Goal: Task Accomplishment & Management: Use online tool/utility

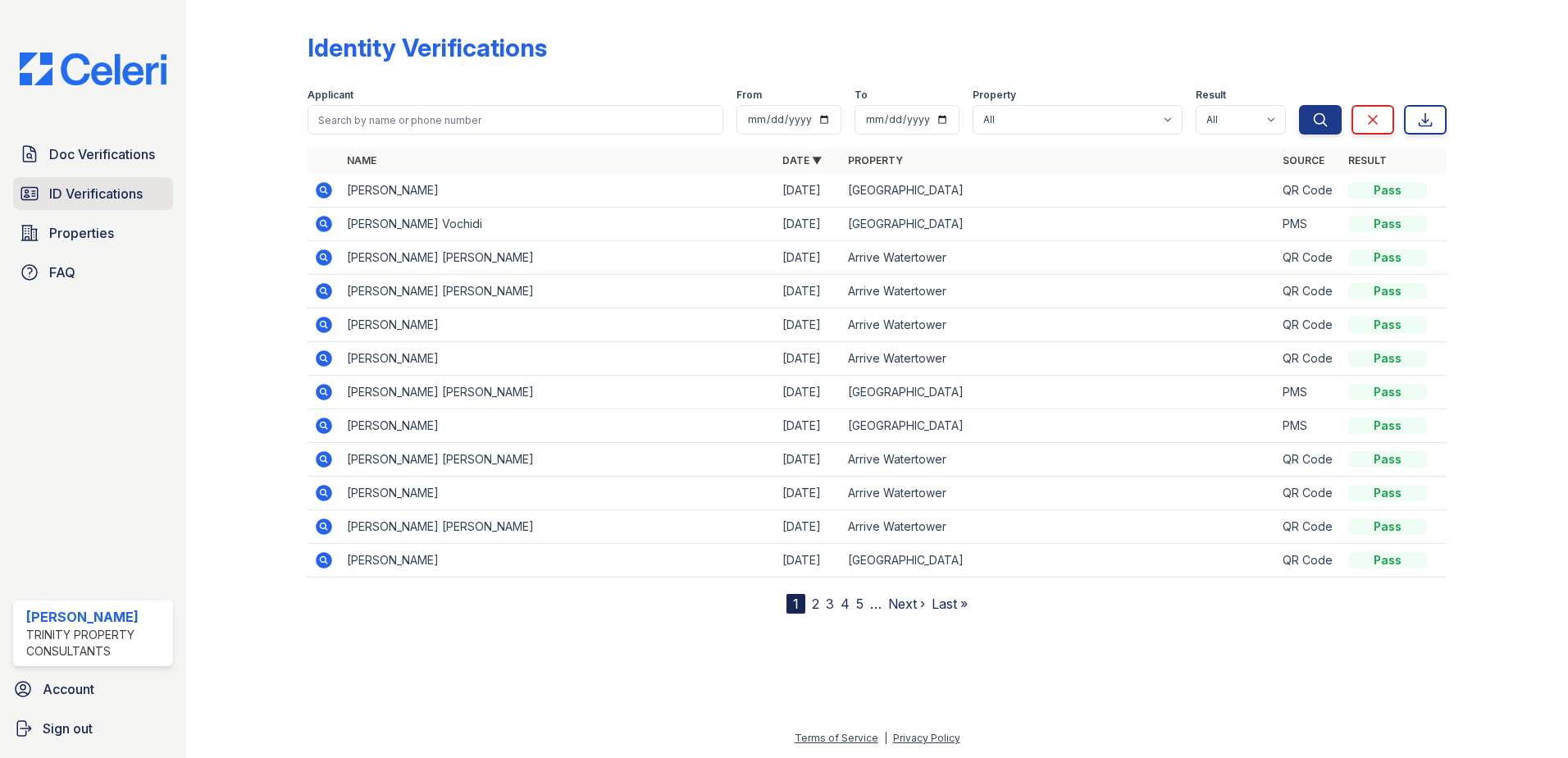
click at [93, 194] on span "ID Verifications" at bounding box center [95, 193] width 93 height 20
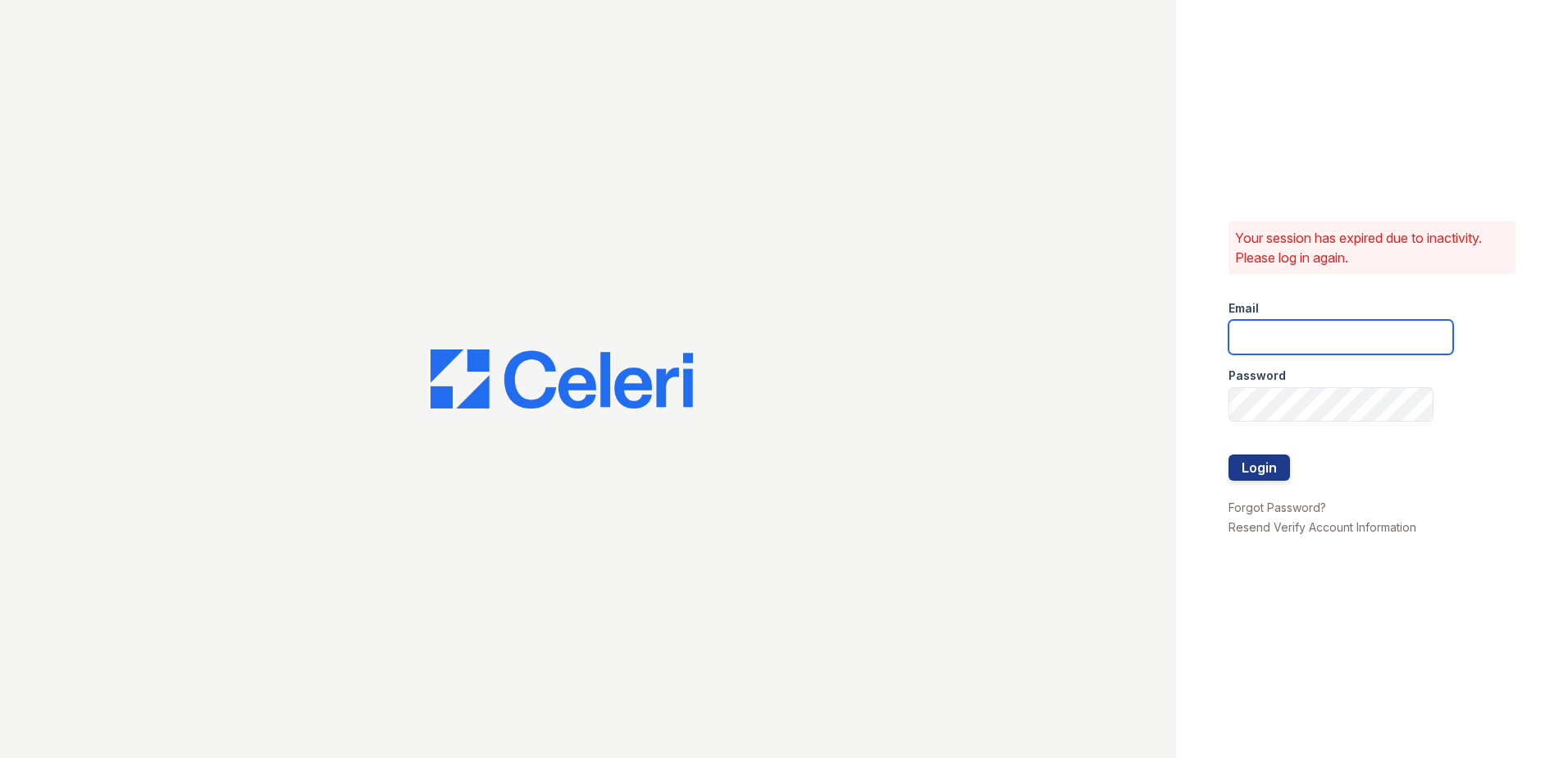
click at [1274, 325] on input "email" at bounding box center [1341, 337] width 224 height 35
type input "mdillon@trinity-pm.com"
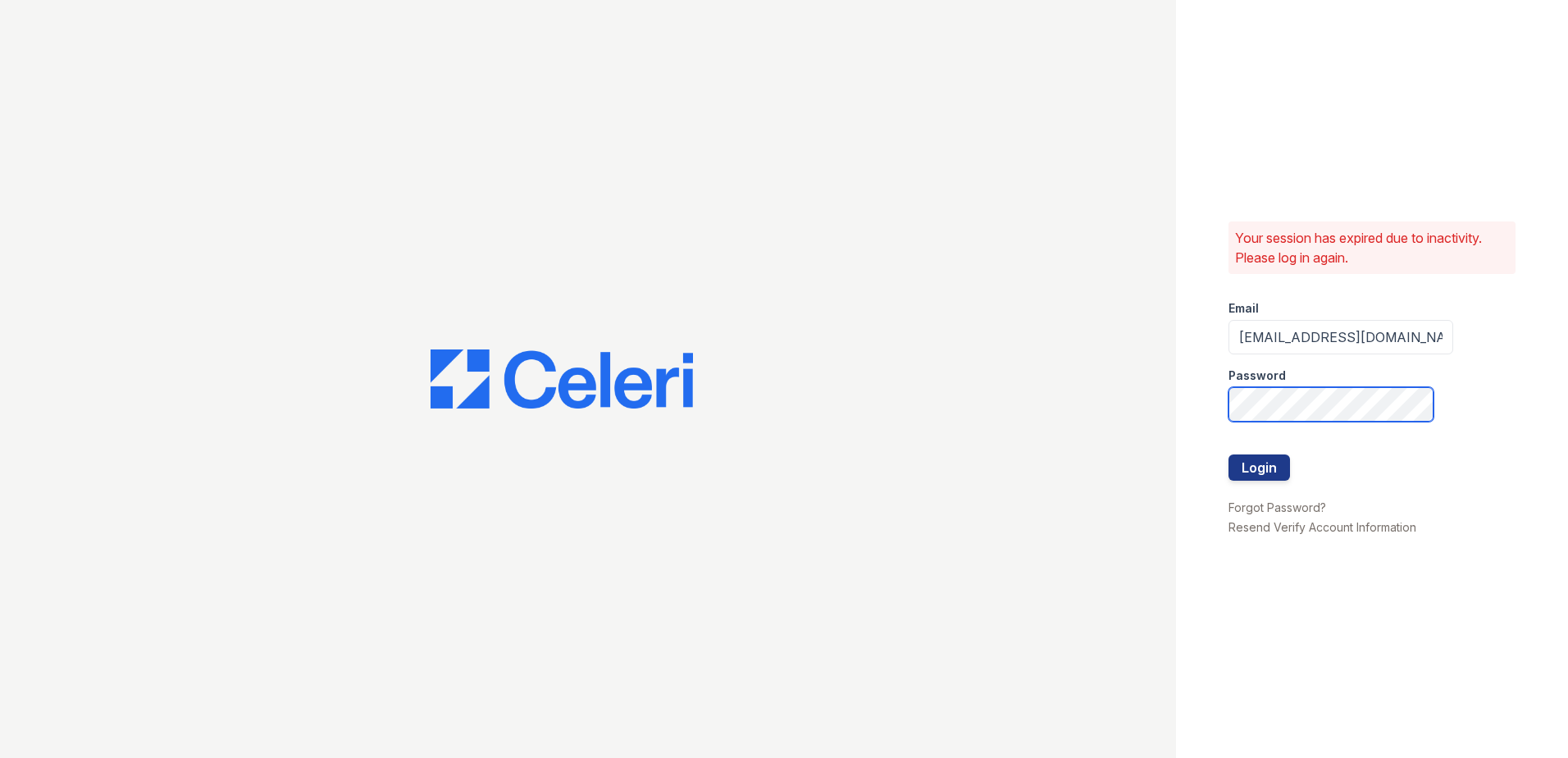
click at [1229, 454] on button "Login" at bounding box center [1259, 467] width 61 height 26
click at [1271, 473] on button "Login" at bounding box center [1259, 467] width 61 height 26
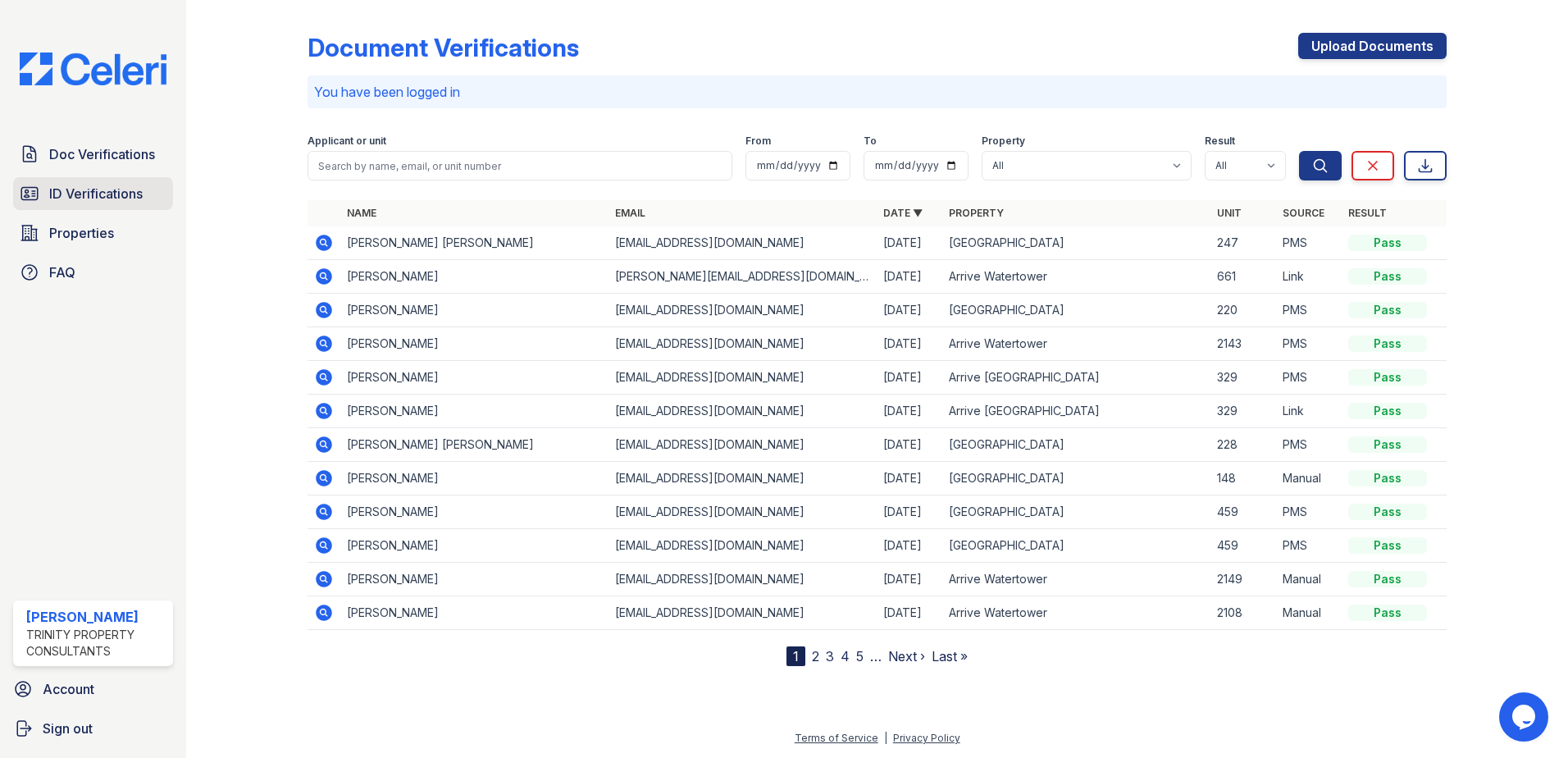
click at [85, 186] on span "ID Verifications" at bounding box center [95, 193] width 93 height 20
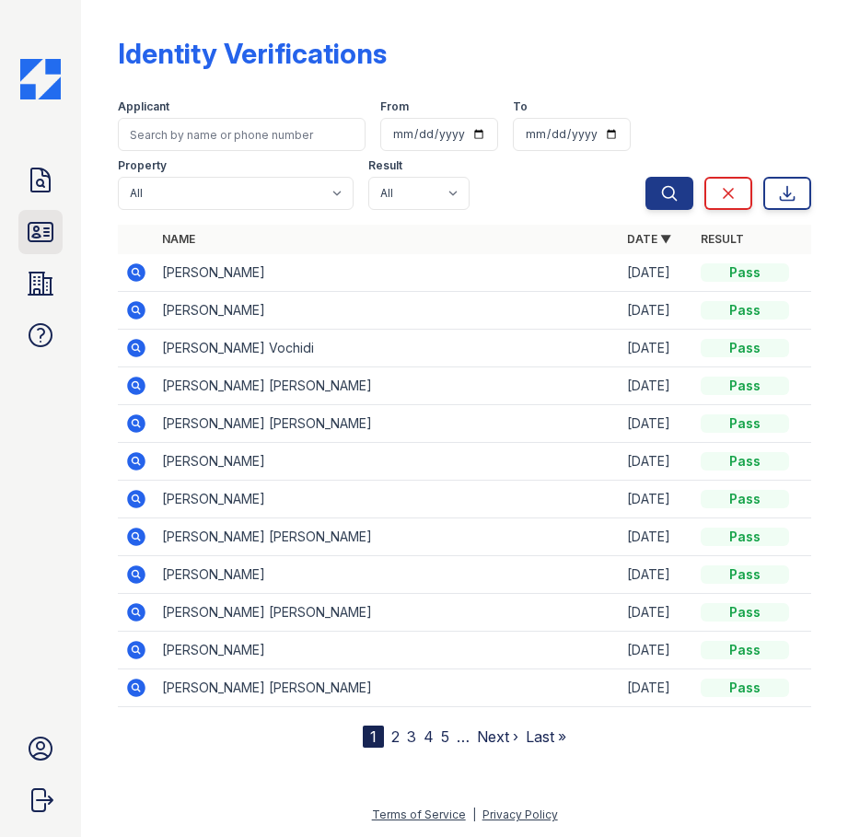
click at [46, 241] on icon at bounding box center [41, 232] width 24 height 18
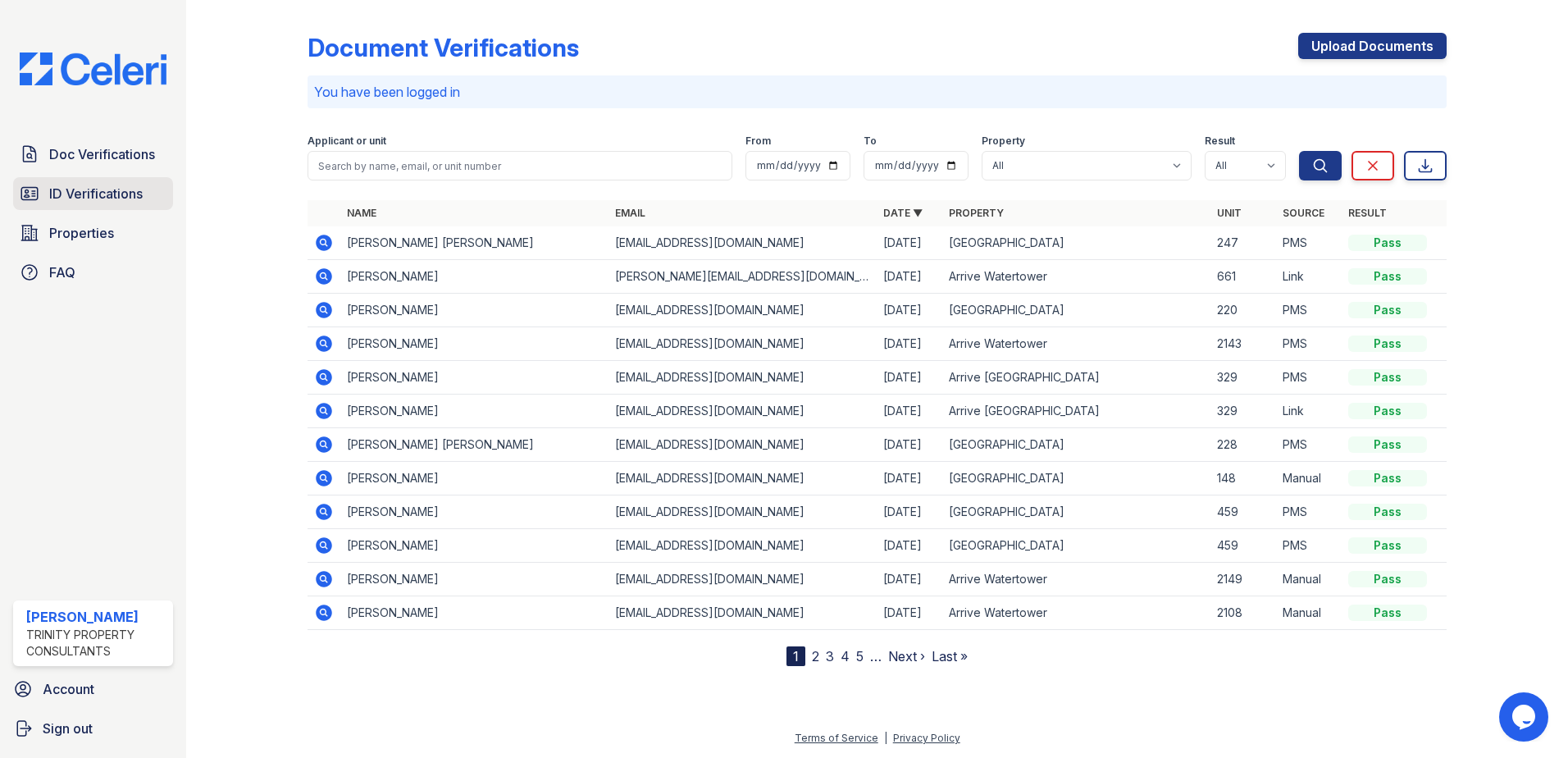
click at [97, 184] on span "ID Verifications" at bounding box center [95, 193] width 93 height 20
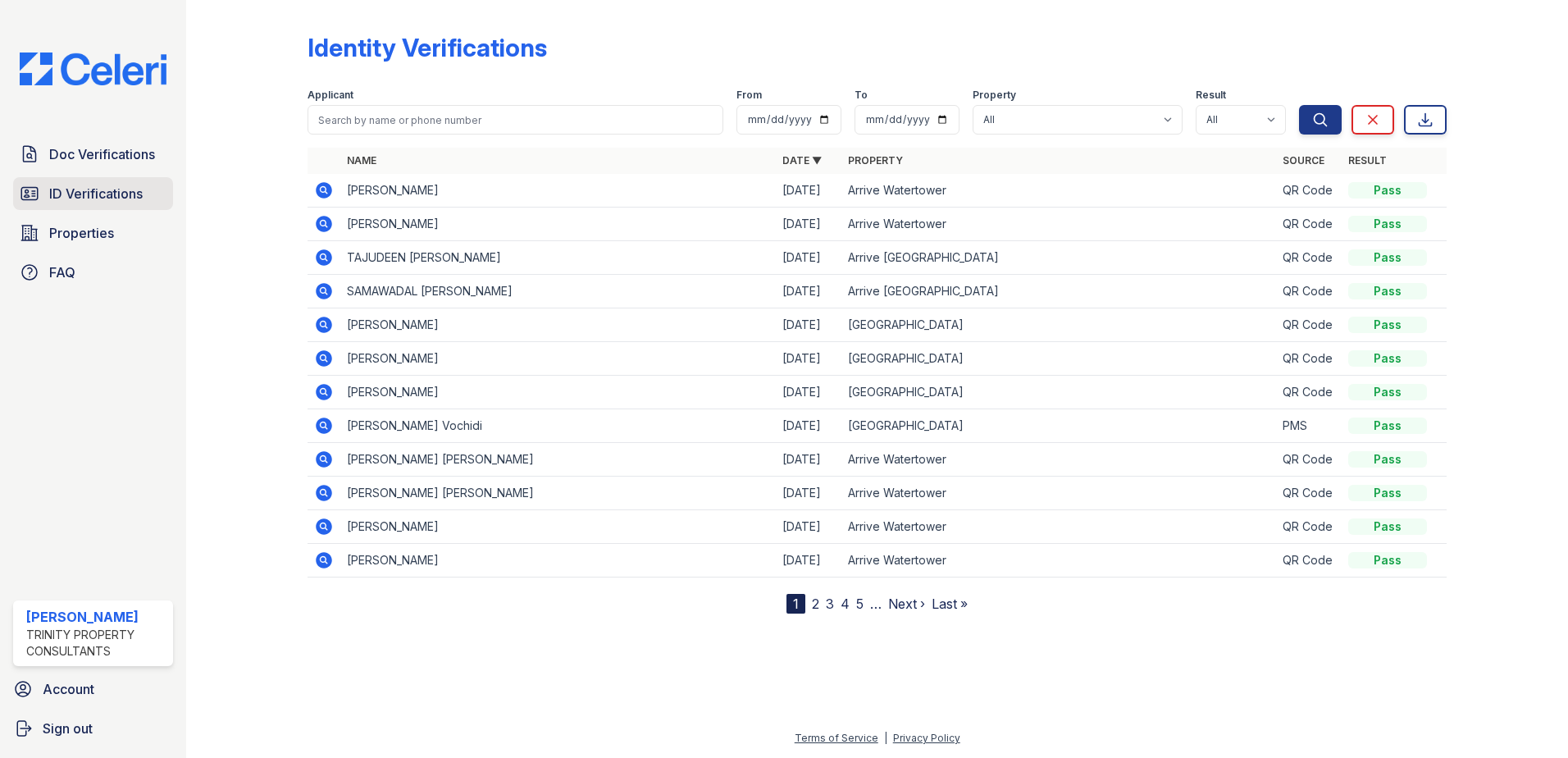
click at [80, 194] on span "ID Verifications" at bounding box center [95, 193] width 93 height 20
